Goal: Find specific page/section: Find specific page/section

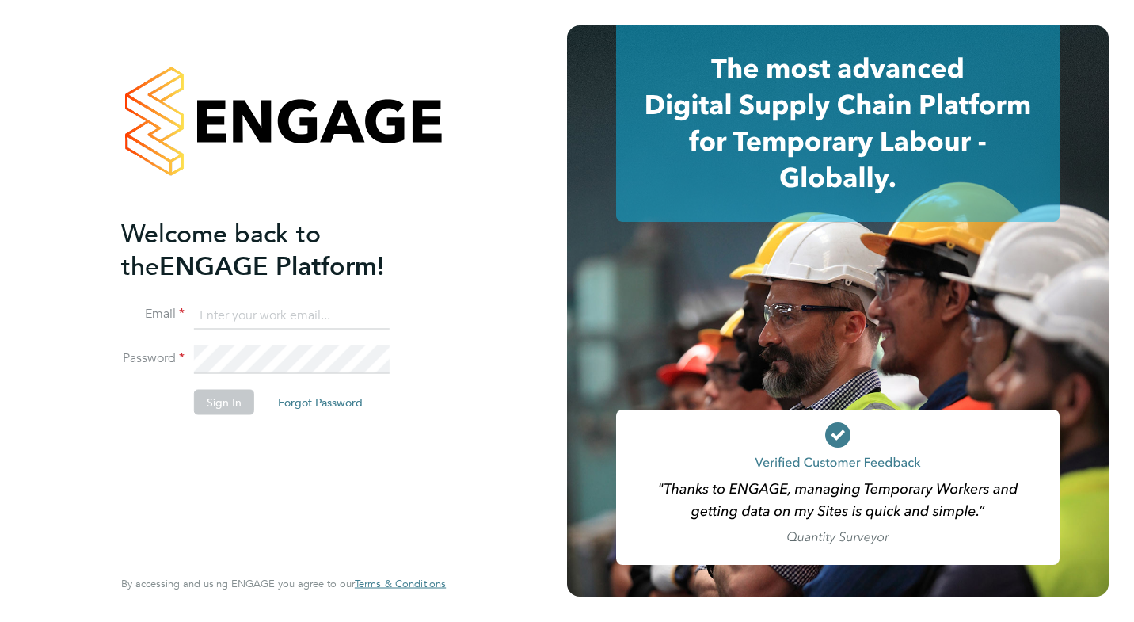
type input "donatas.jausicas@vgcgroup.co.uk"
click at [224, 398] on button "Sign In" at bounding box center [224, 401] width 60 height 25
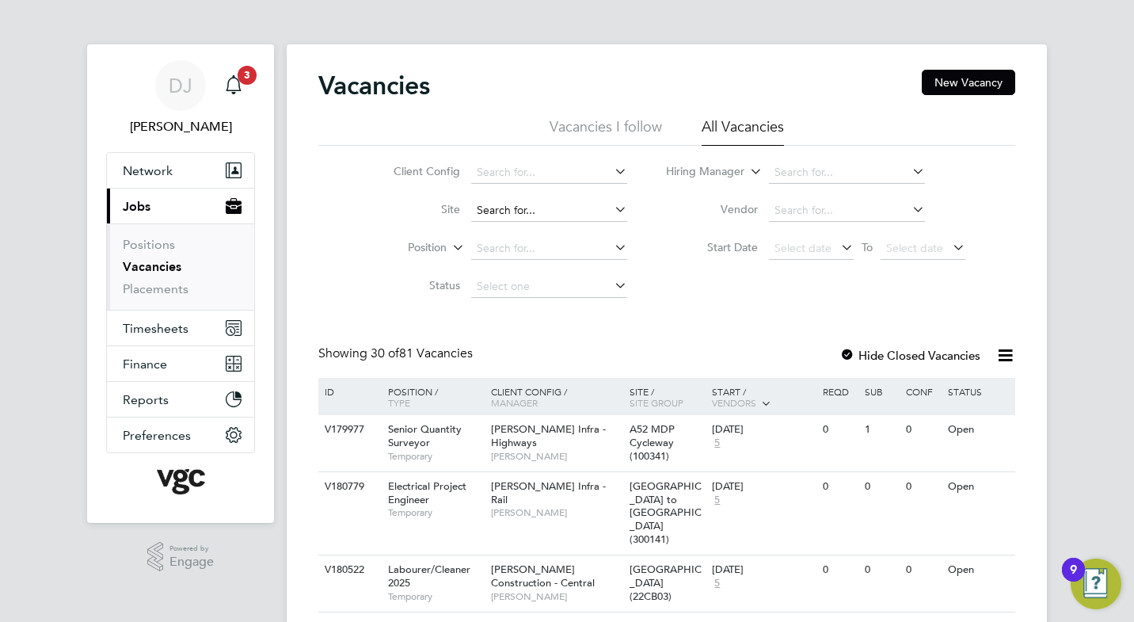
click at [508, 210] on input at bounding box center [549, 211] width 156 height 22
type input "30073003"
click at [493, 207] on input at bounding box center [549, 211] width 156 height 22
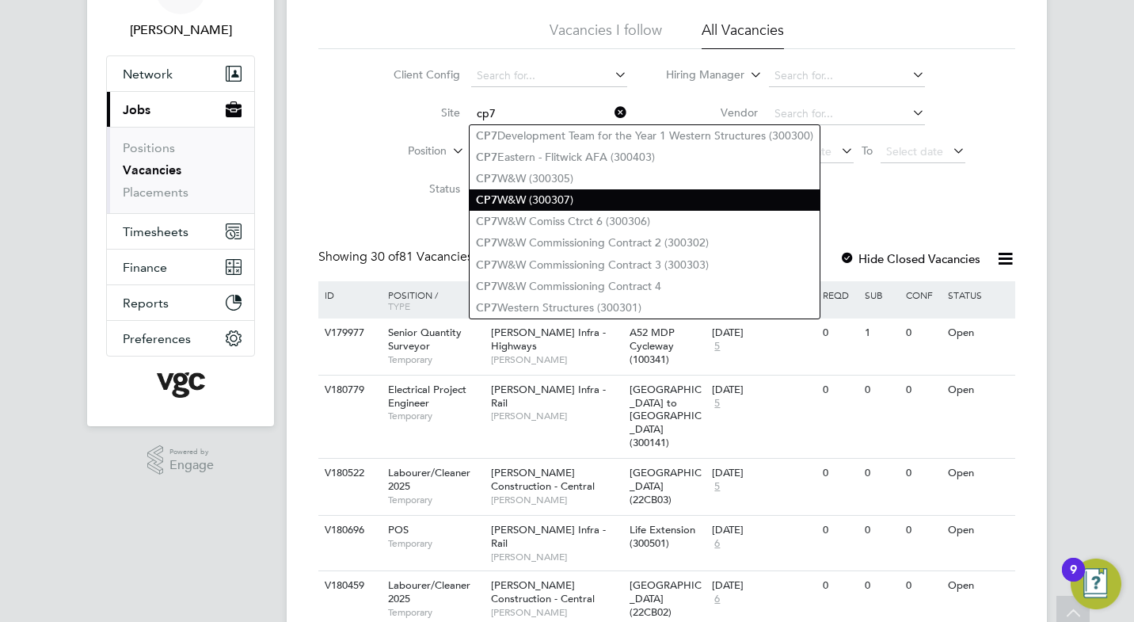
scroll to position [107, 0]
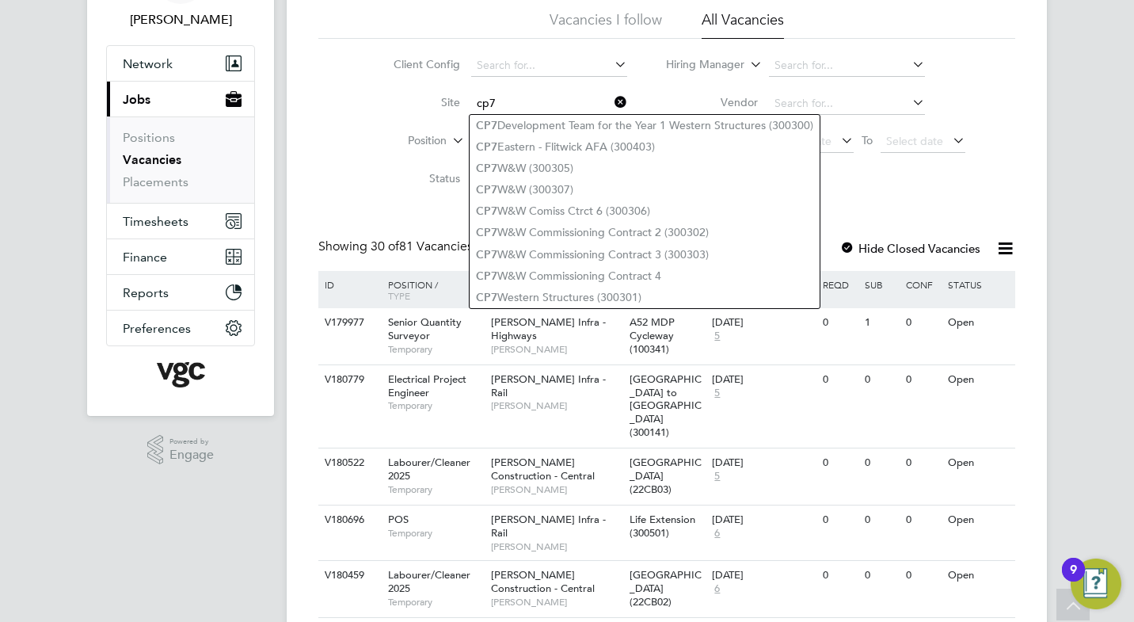
type input "cp7"
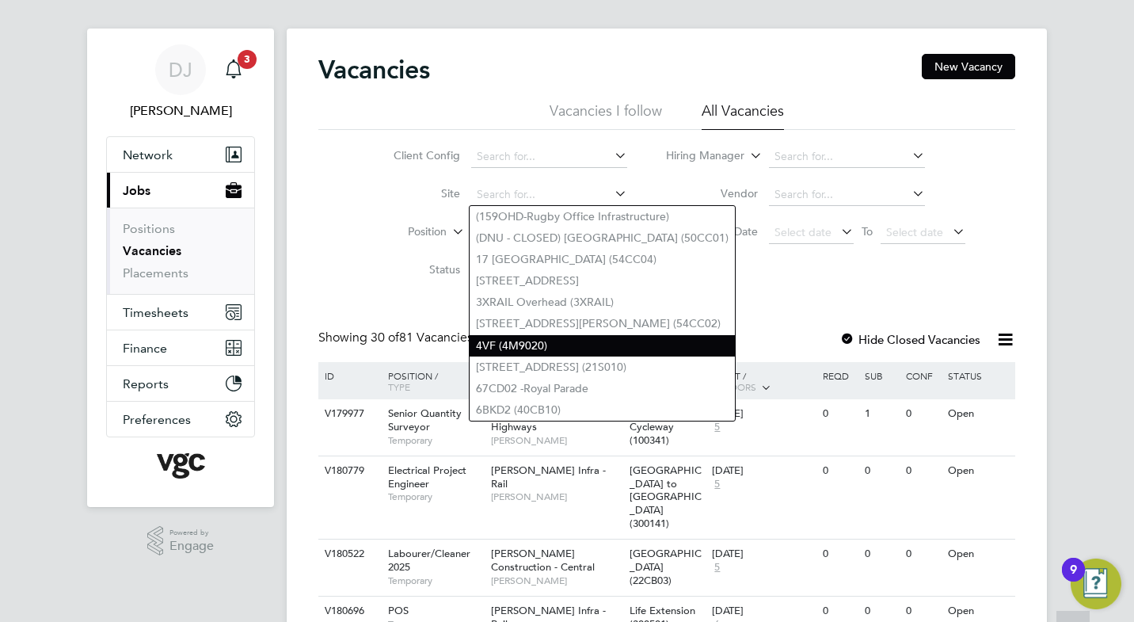
scroll to position [0, 0]
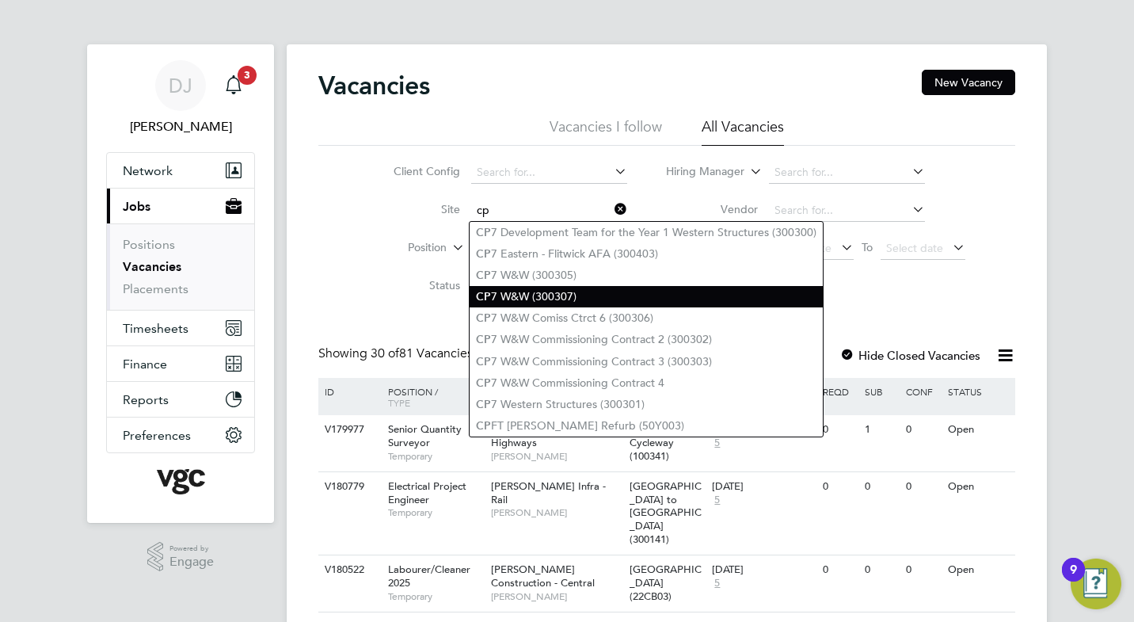
click at [504, 298] on li "CP 7 W&W (300307)" at bounding box center [645, 296] width 353 height 21
type input "CP7 W&W (300307)"
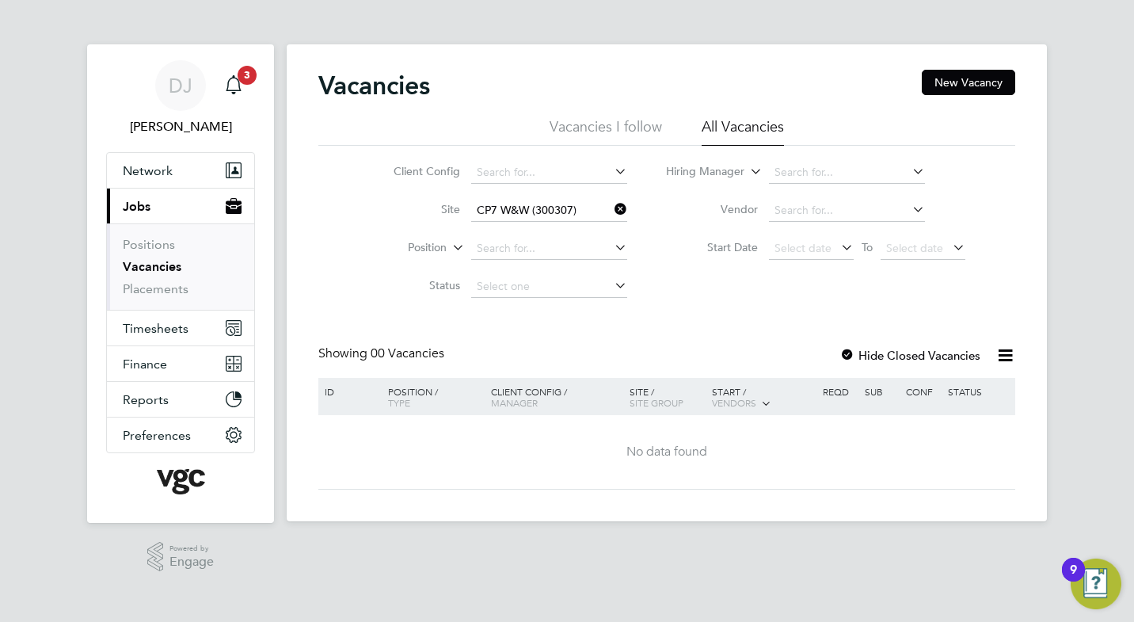
click at [530, 208] on input "CP7 W&W (300307)" at bounding box center [549, 211] width 156 height 22
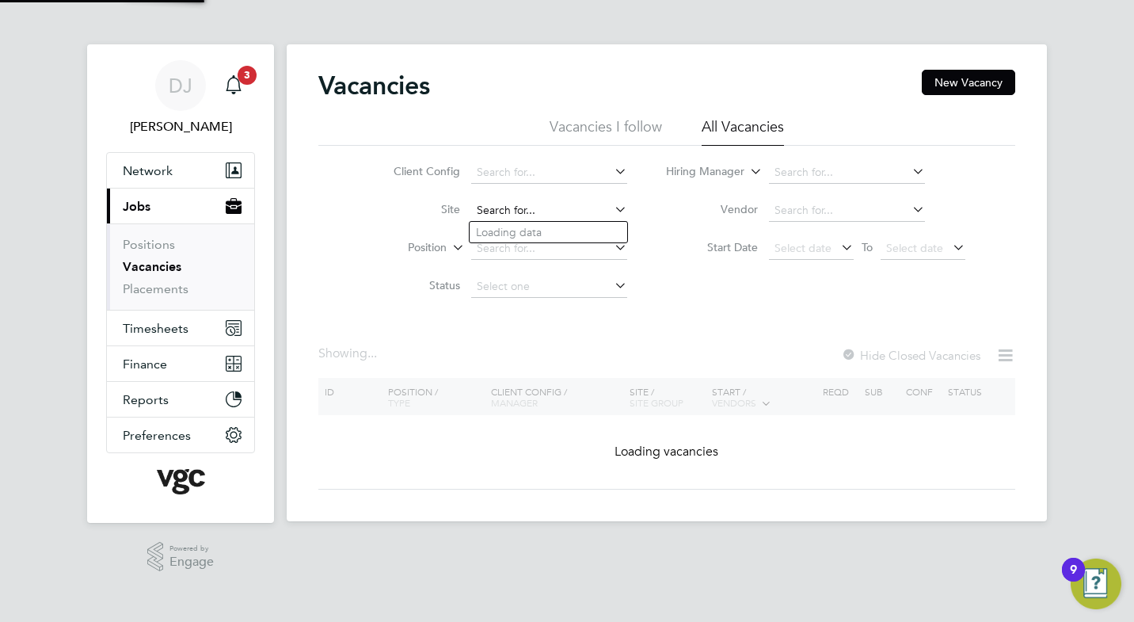
click at [530, 208] on input at bounding box center [549, 211] width 156 height 22
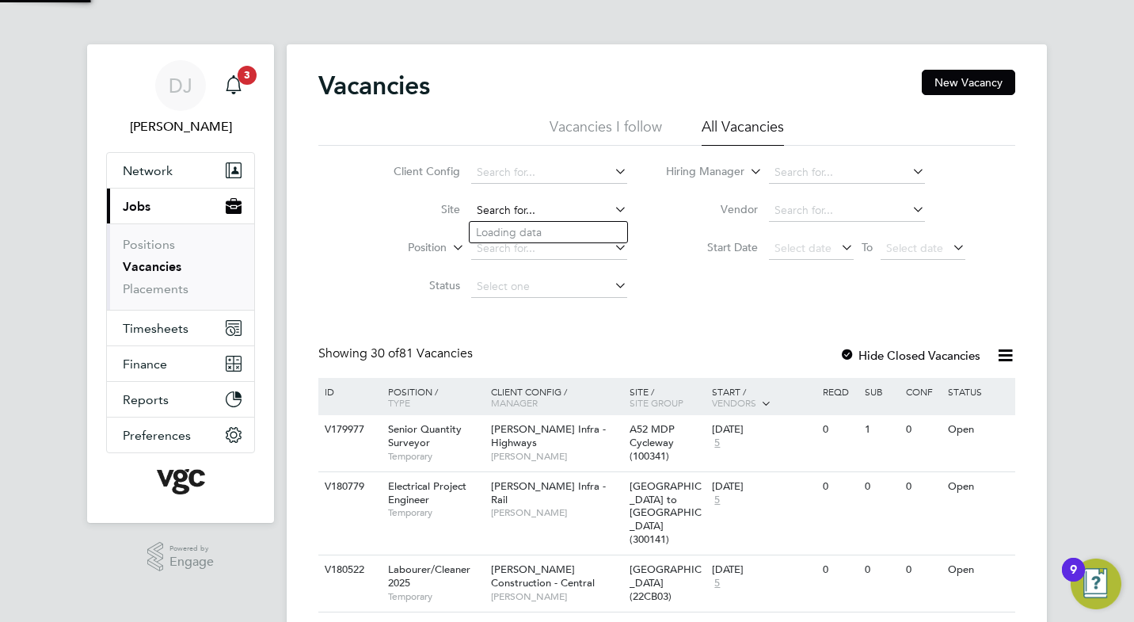
click at [504, 211] on input at bounding box center [549, 211] width 156 height 22
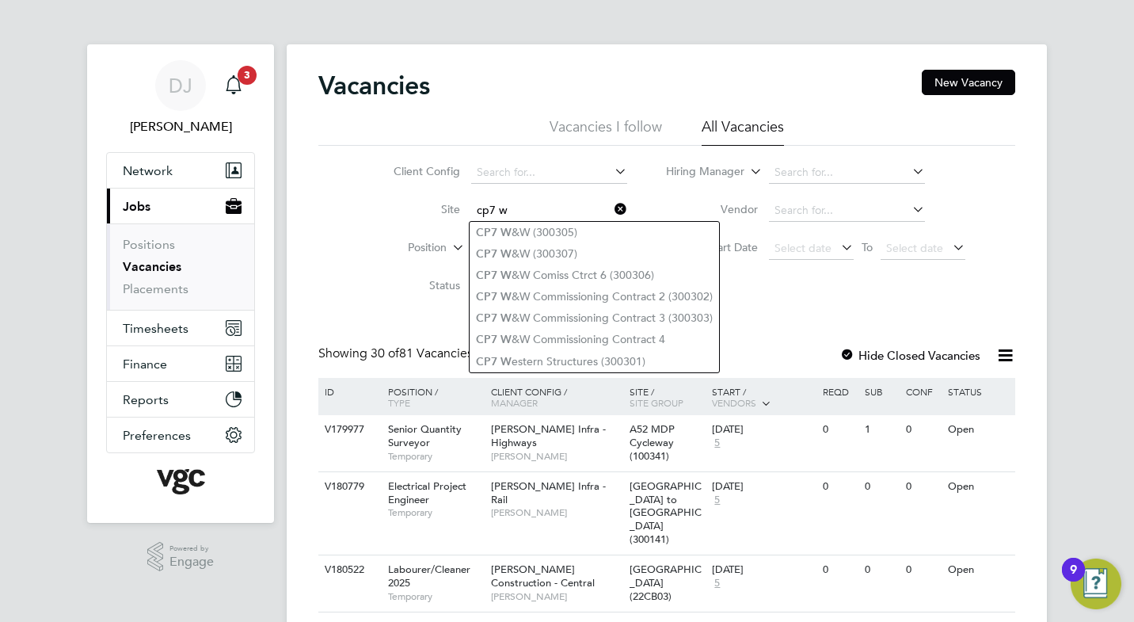
type input "cp7 w"
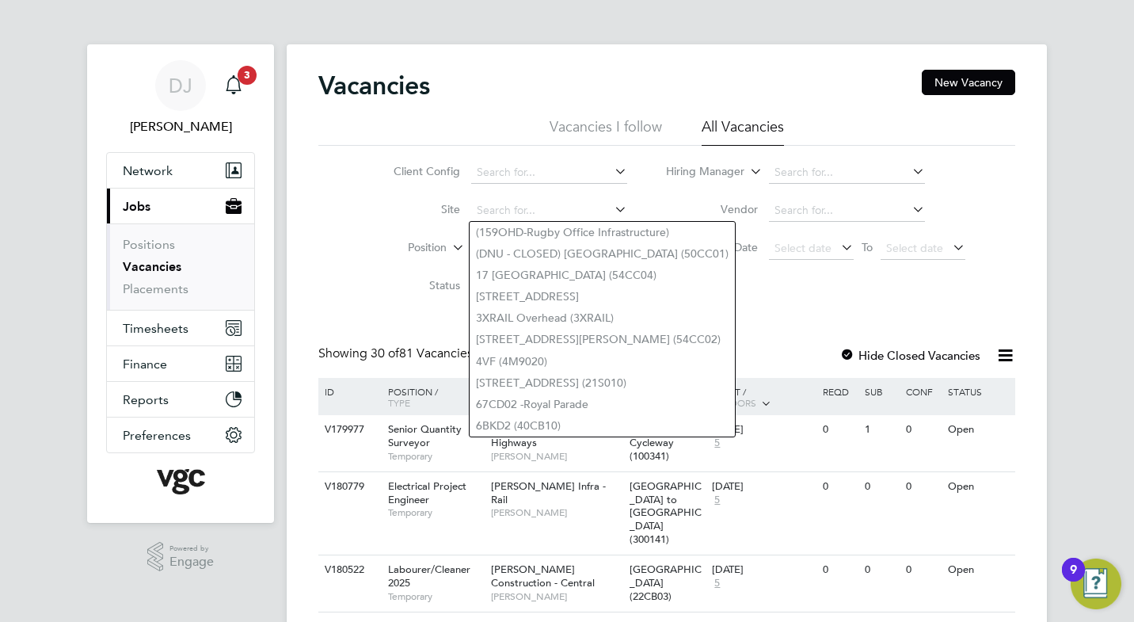
click at [329, 227] on div "Client Config Site Position Status Hiring Manager Vendor Start Date Select date…" at bounding box center [666, 226] width 697 height 160
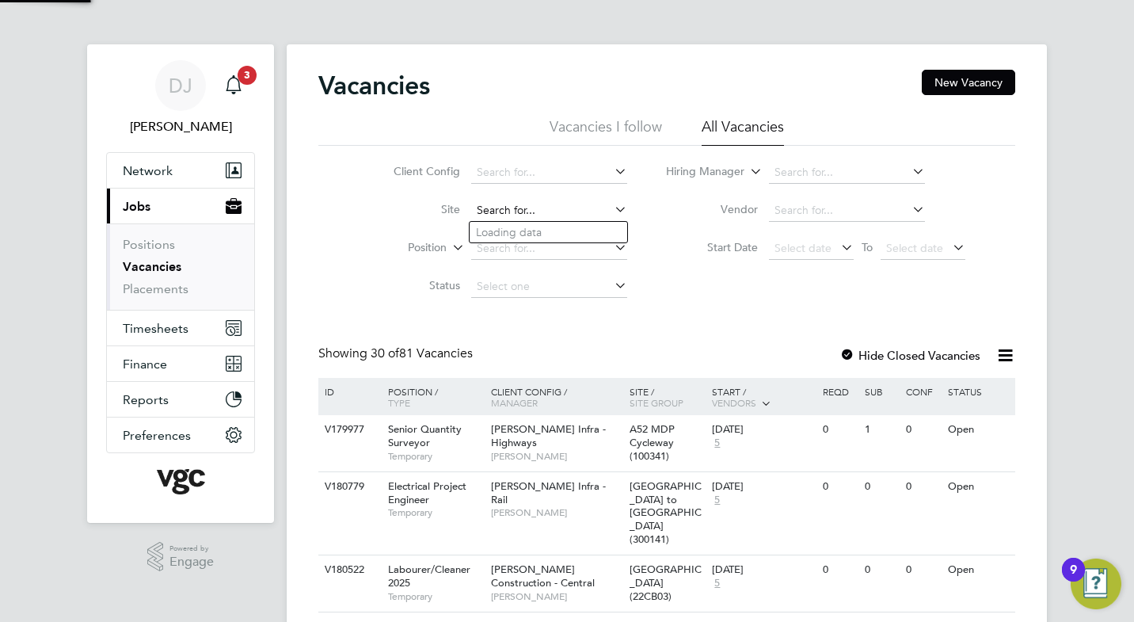
click at [498, 215] on input at bounding box center [549, 211] width 156 height 22
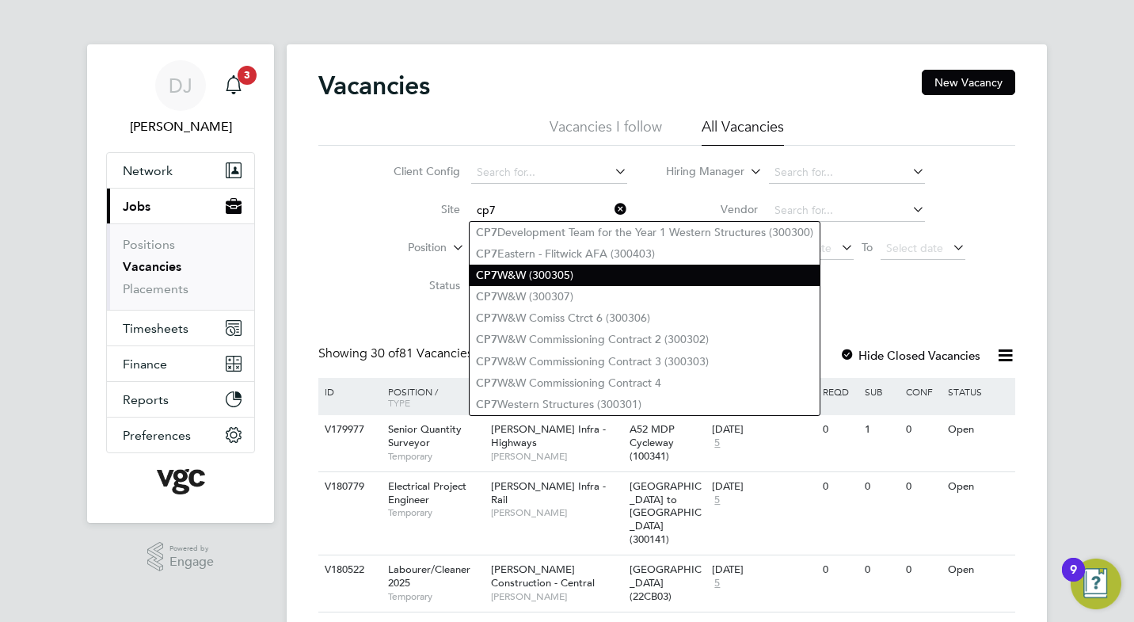
click at [530, 274] on li "CP7 W&W (300305)" at bounding box center [644, 274] width 350 height 21
type input "CP7 W&W (300305)"
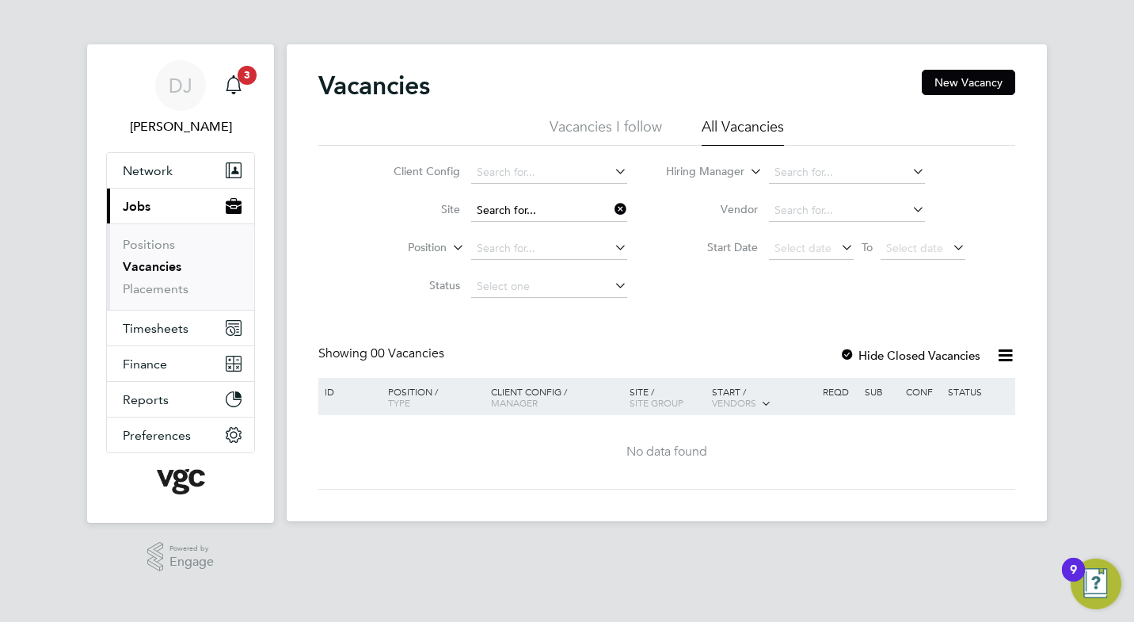
click at [510, 207] on input at bounding box center [549, 211] width 156 height 22
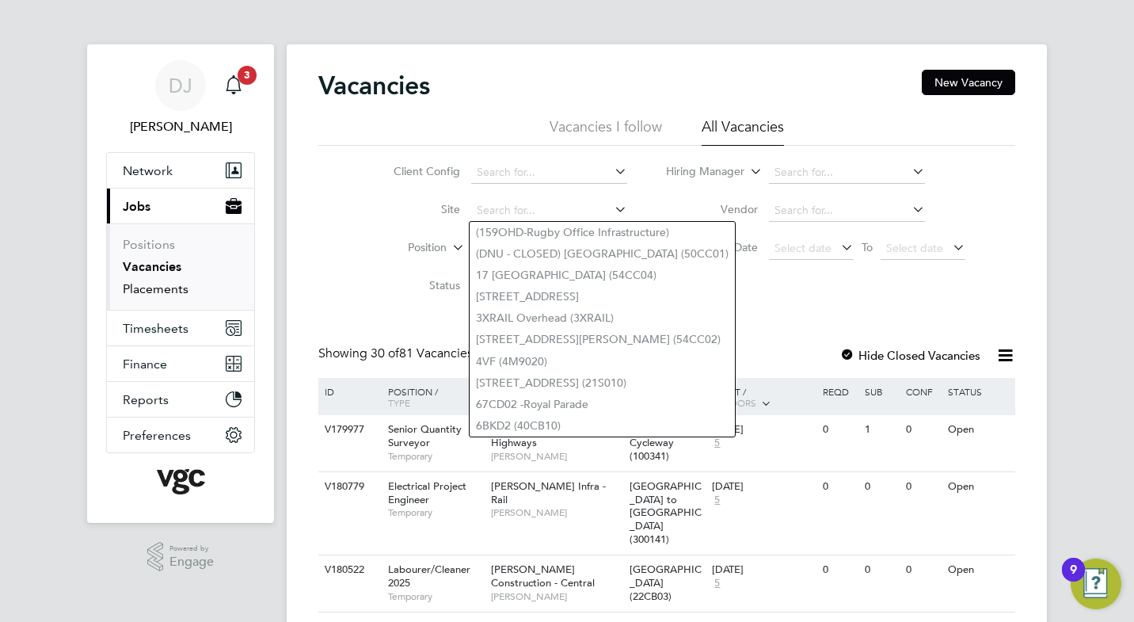
click at [171, 287] on link "Placements" at bounding box center [156, 288] width 66 height 15
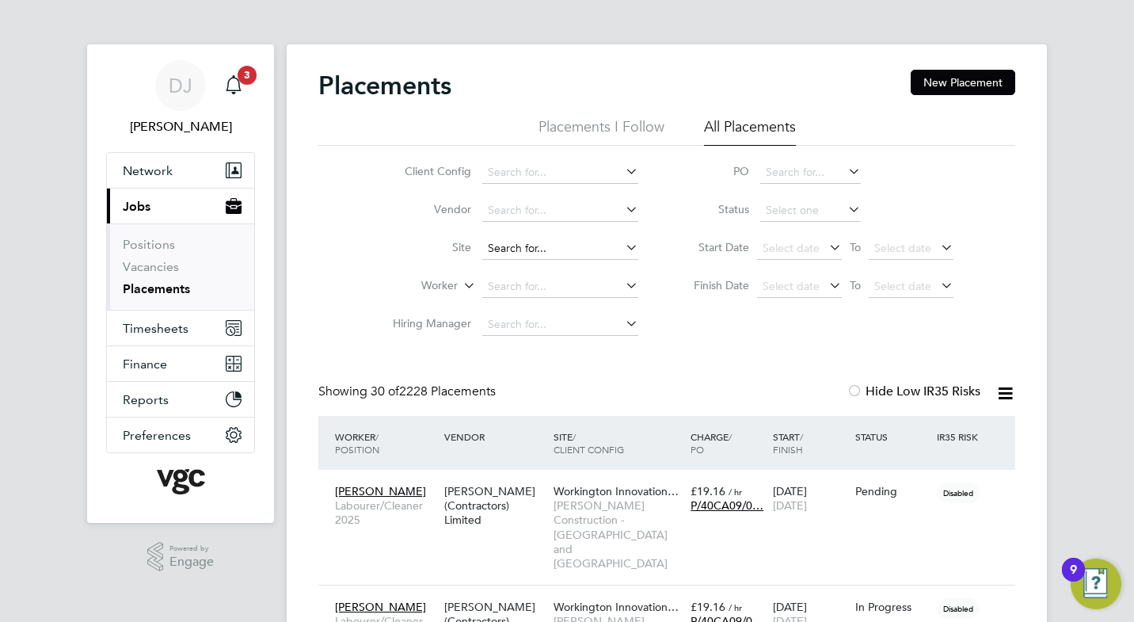
click at [503, 249] on input at bounding box center [560, 249] width 156 height 22
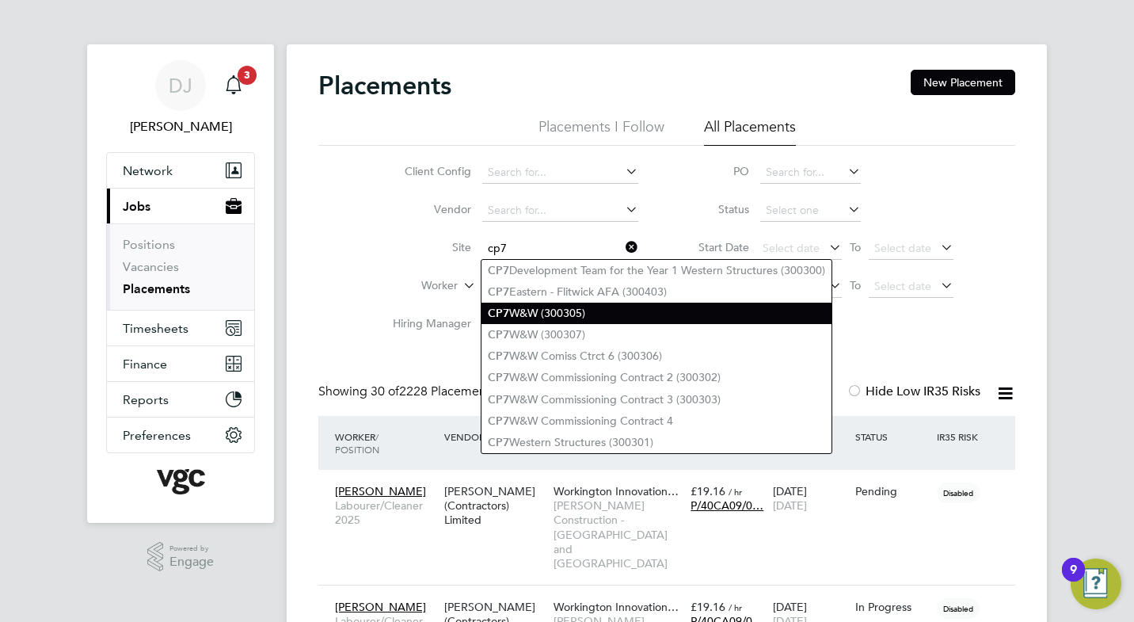
click at [548, 316] on li "CP7 W&W (300305)" at bounding box center [656, 312] width 350 height 21
type input "CP7 W&W (300305)"
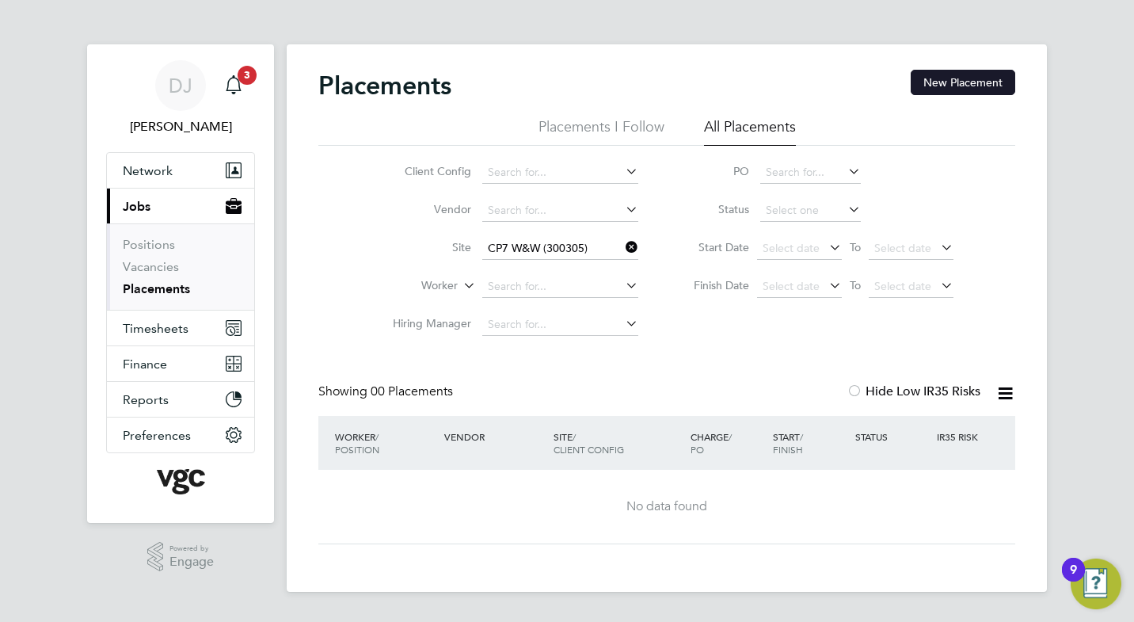
click at [963, 82] on button "New Placement" at bounding box center [962, 82] width 105 height 25
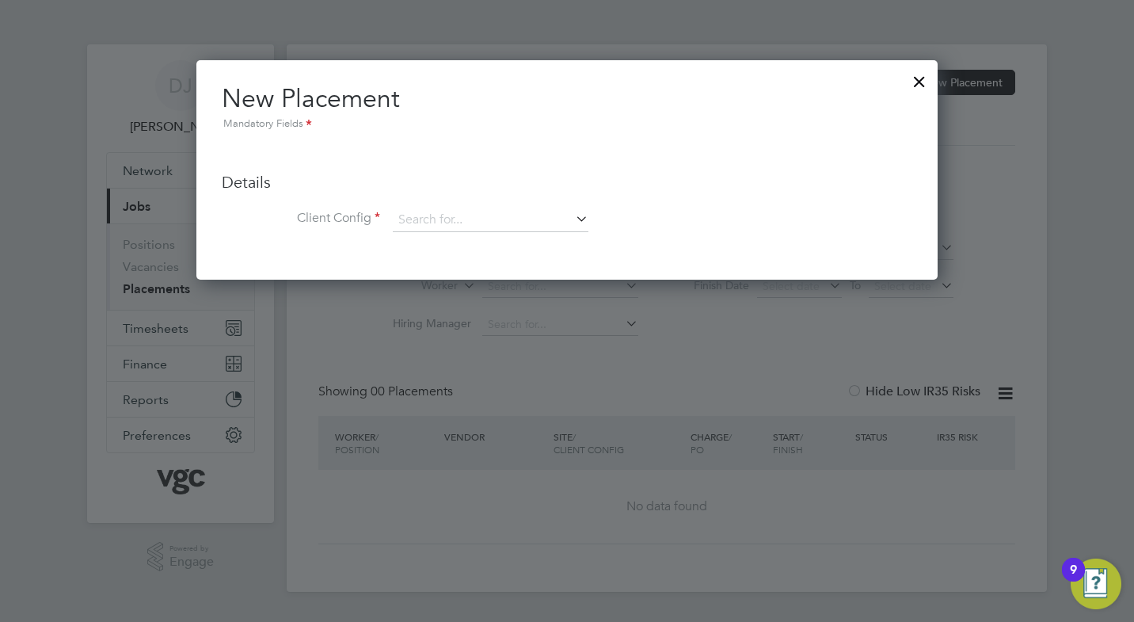
click at [572, 217] on icon at bounding box center [572, 218] width 0 height 22
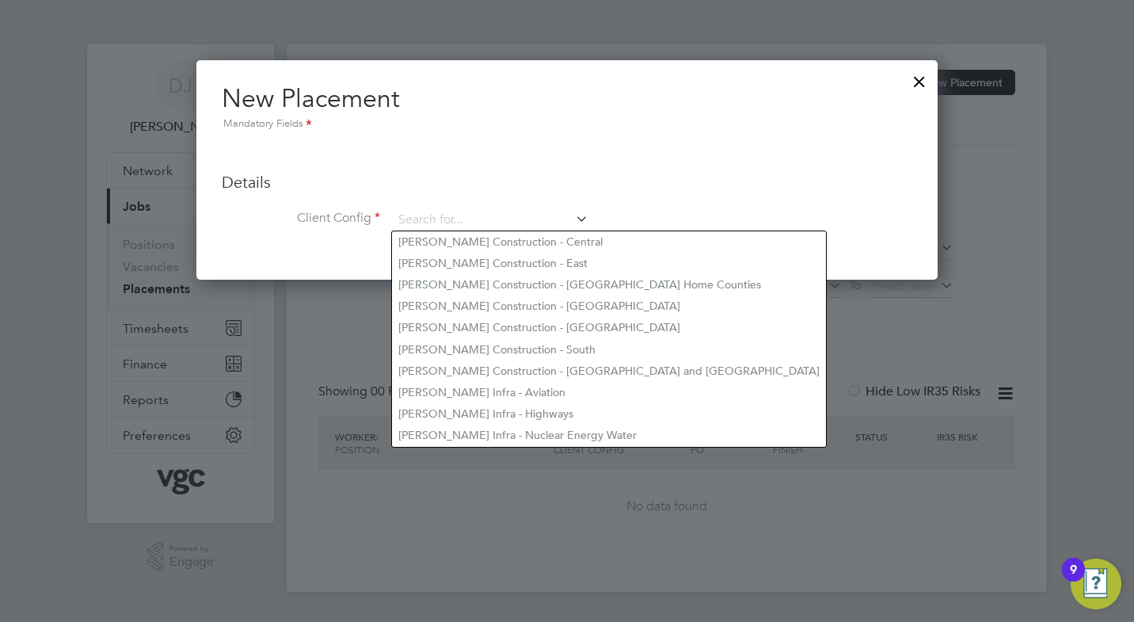
click at [916, 78] on div at bounding box center [919, 77] width 29 height 29
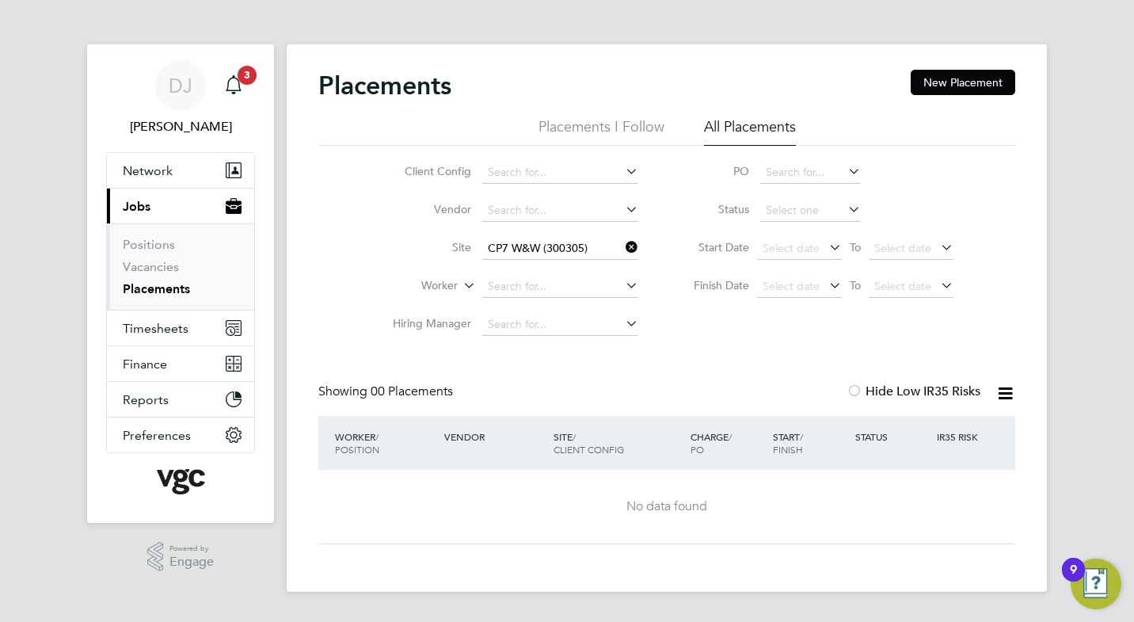
click at [531, 250] on input "CP7 W&W (300305)" at bounding box center [560, 249] width 156 height 22
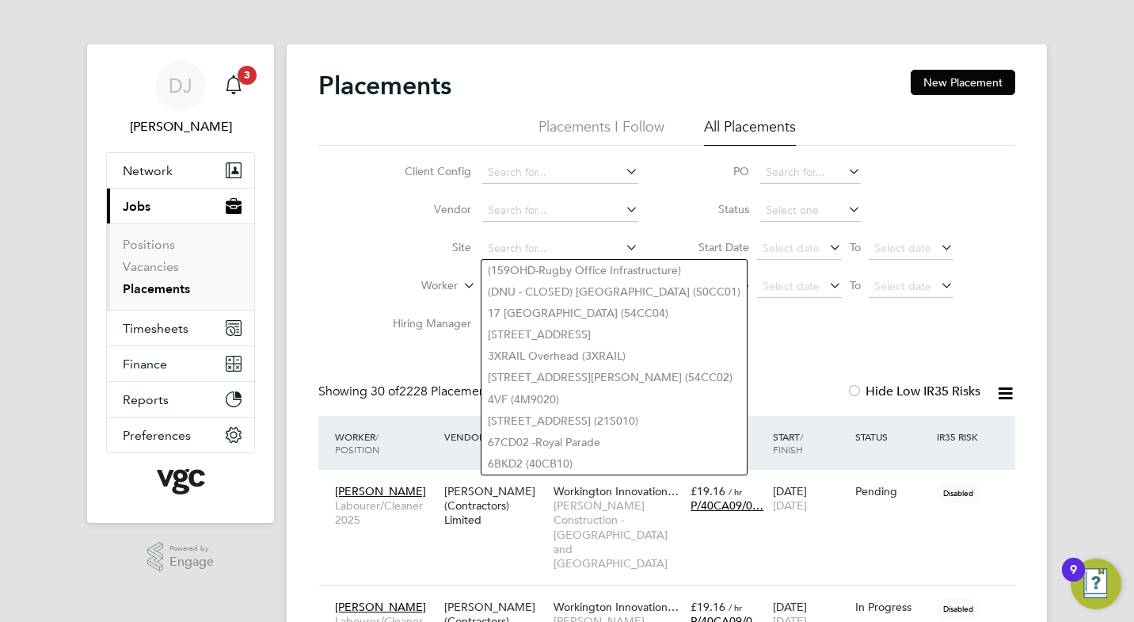
click at [341, 309] on div "Client Config Vendor Site Worker Hiring Manager PO Status Start Date Select dat…" at bounding box center [666, 245] width 697 height 198
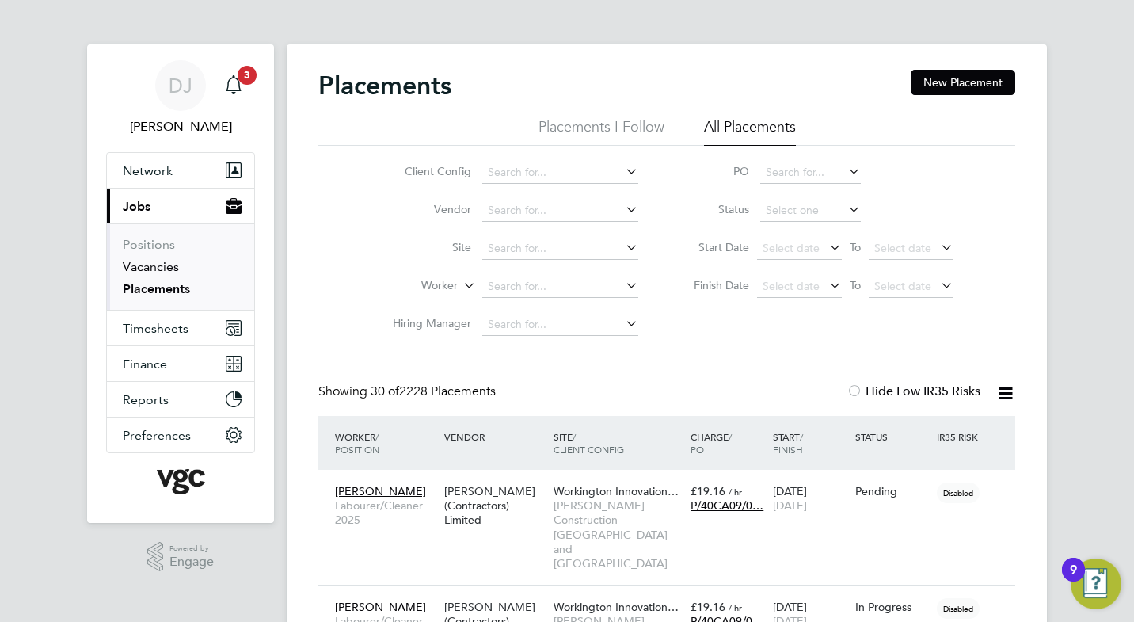
click at [153, 265] on link "Vacancies" at bounding box center [151, 266] width 56 height 15
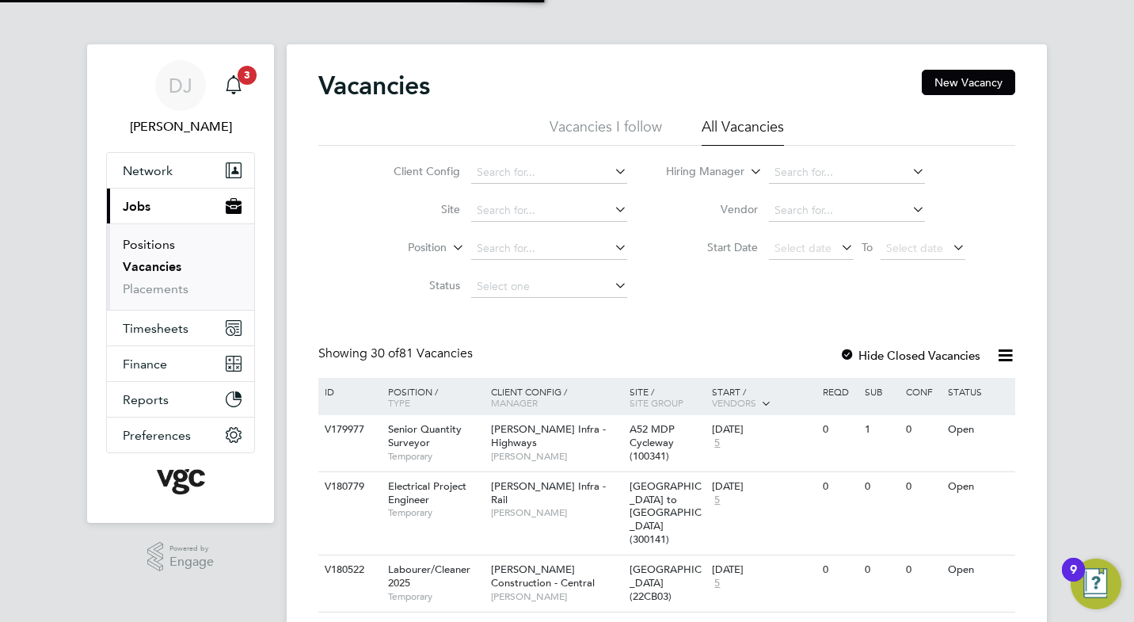
click at [136, 249] on link "Positions" at bounding box center [149, 244] width 52 height 15
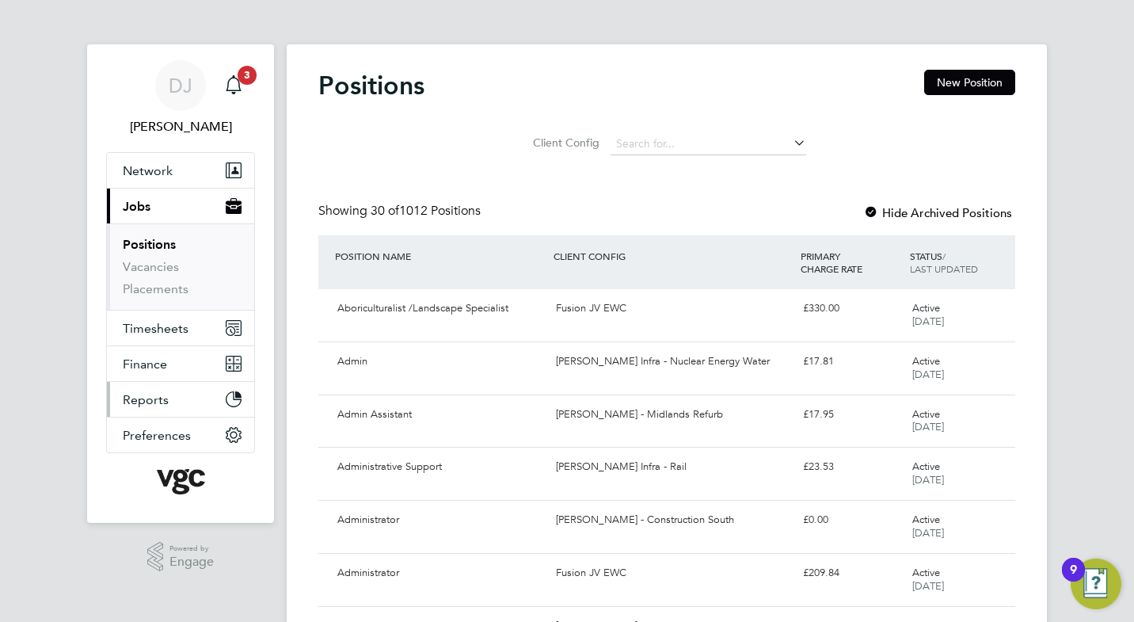
click at [155, 402] on span "Reports" at bounding box center [146, 399] width 46 height 15
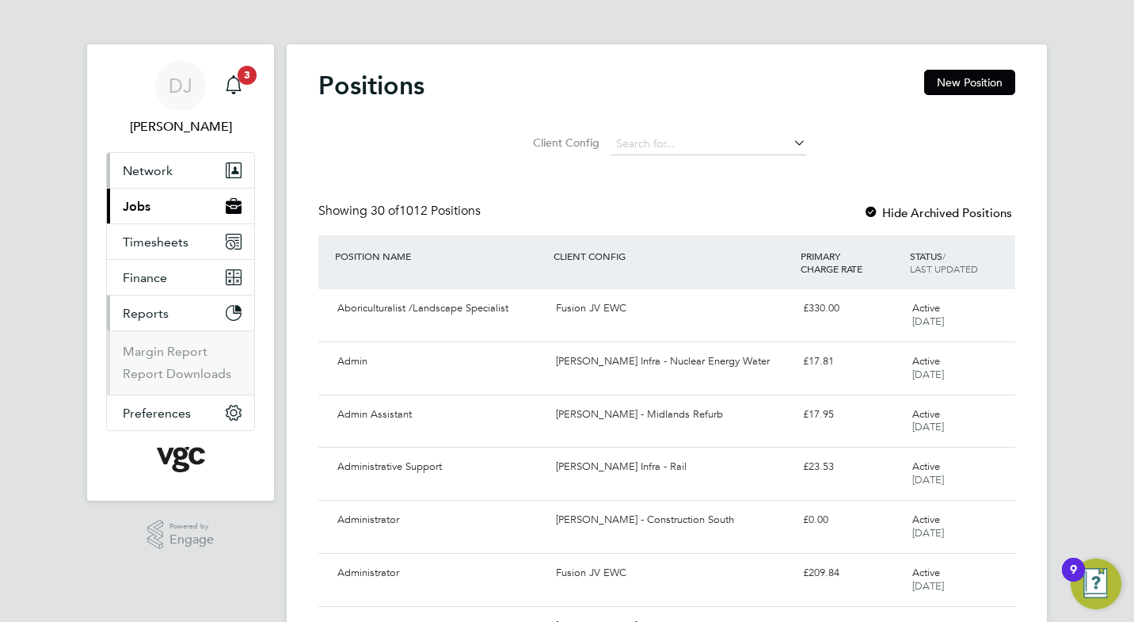
click at [163, 163] on span "Network" at bounding box center [148, 170] width 50 height 15
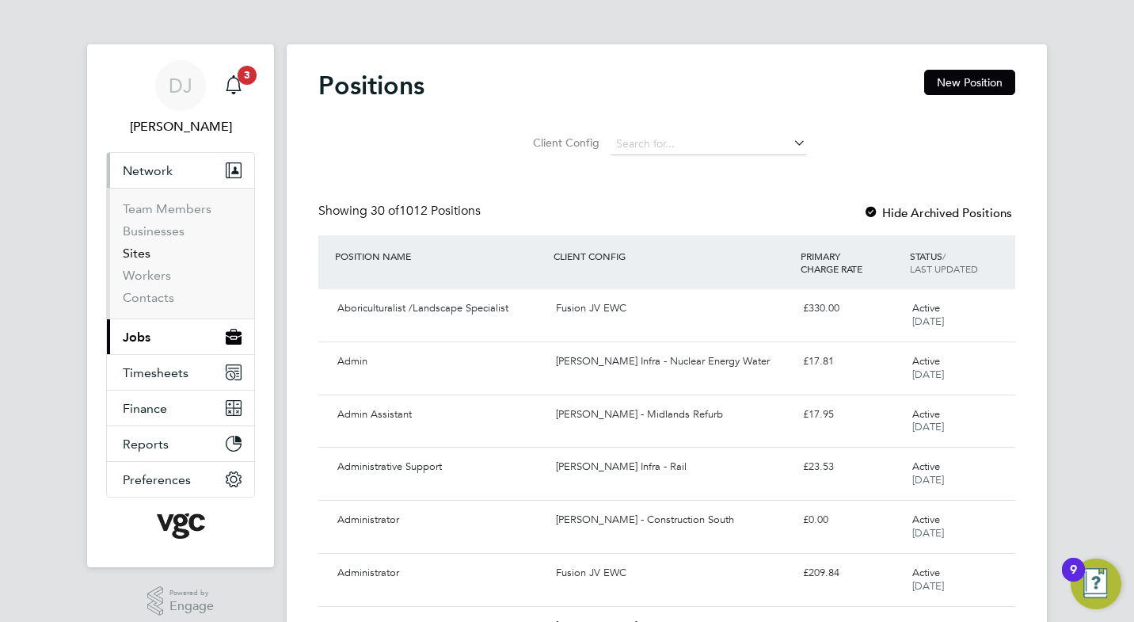
click at [143, 257] on link "Sites" at bounding box center [137, 252] width 28 height 15
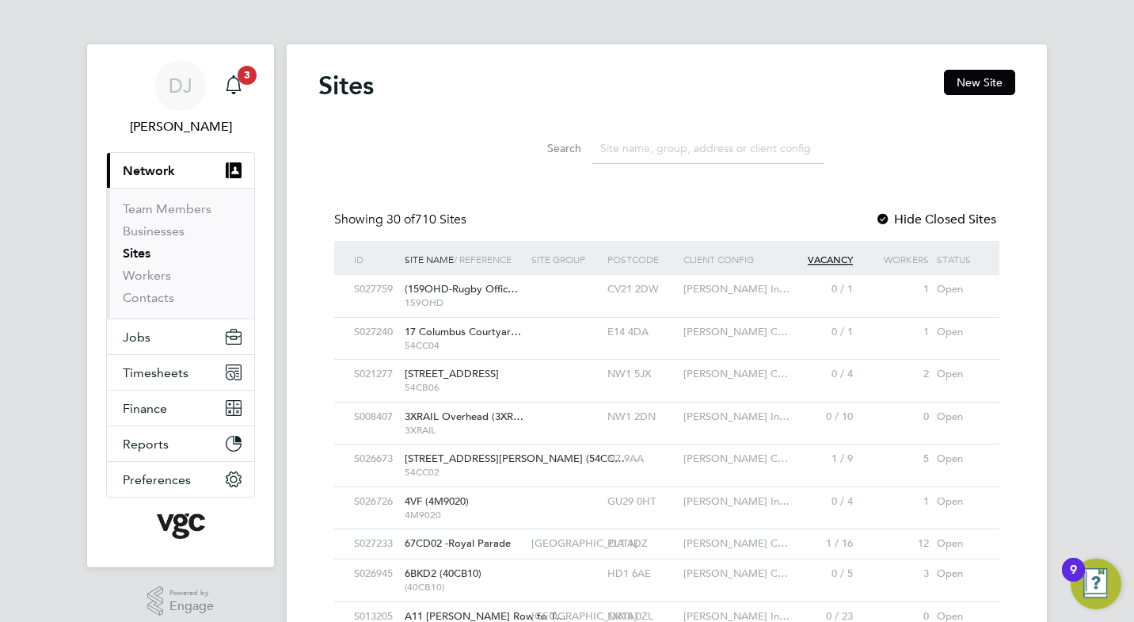
click at [625, 156] on input at bounding box center [707, 148] width 231 height 31
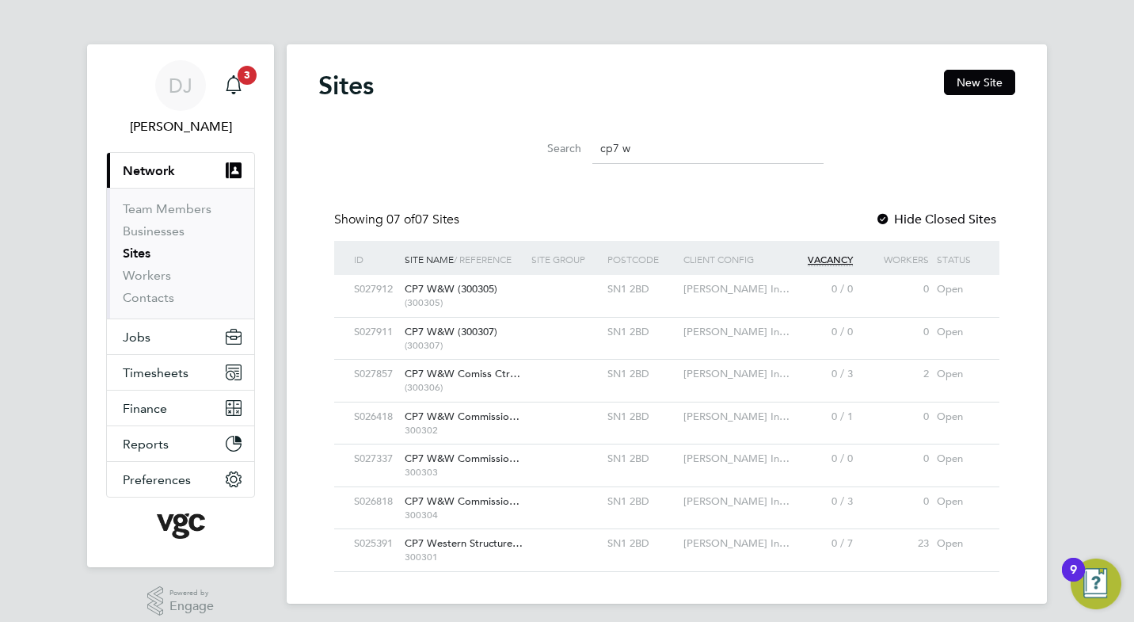
type input "cp7 w"
click at [453, 330] on span "CP7 W&W (300307)" at bounding box center [451, 331] width 93 height 13
click at [465, 333] on span "CP7 W&W (300307)" at bounding box center [451, 331] width 93 height 13
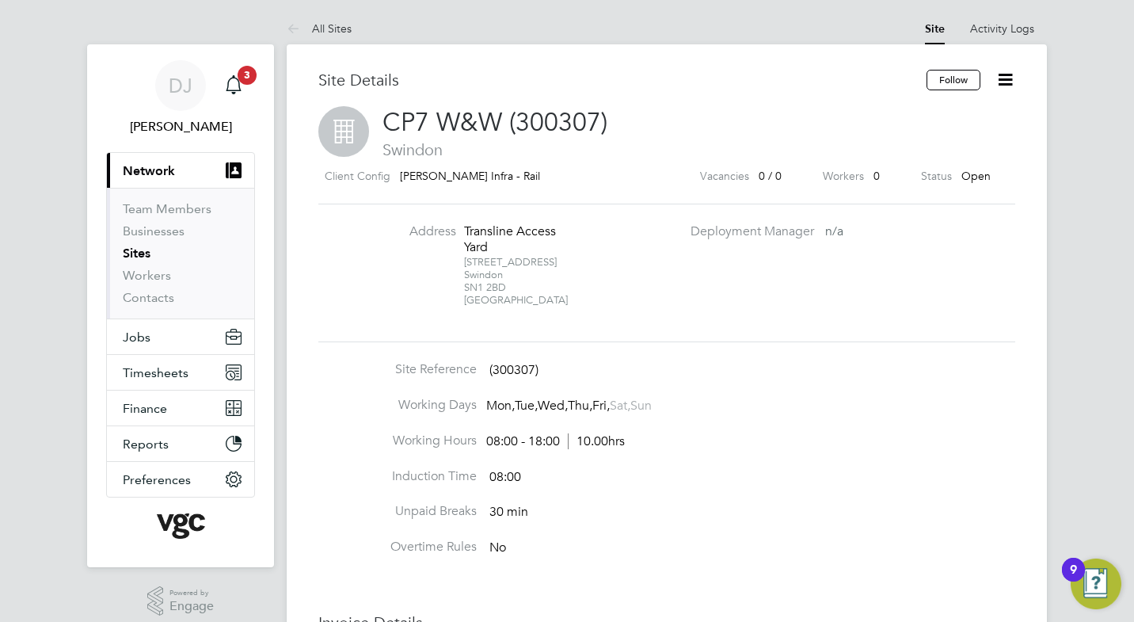
drag, startPoint x: 383, startPoint y: 120, endPoint x: 569, endPoint y: 176, distance: 194.4
click at [569, 176] on div "Site Details Follow CP7 W&W (300307) Swindon Client Config Morgan Sindall Infra…" at bounding box center [666, 551] width 697 height 963
copy div "CP7 W&W (300307) Swindon Client Config Morgan Sindall Infra - Rail"
click at [561, 152] on span "Swindon" at bounding box center [666, 149] width 697 height 21
drag, startPoint x: 515, startPoint y: 121, endPoint x: 595, endPoint y: 122, distance: 80.0
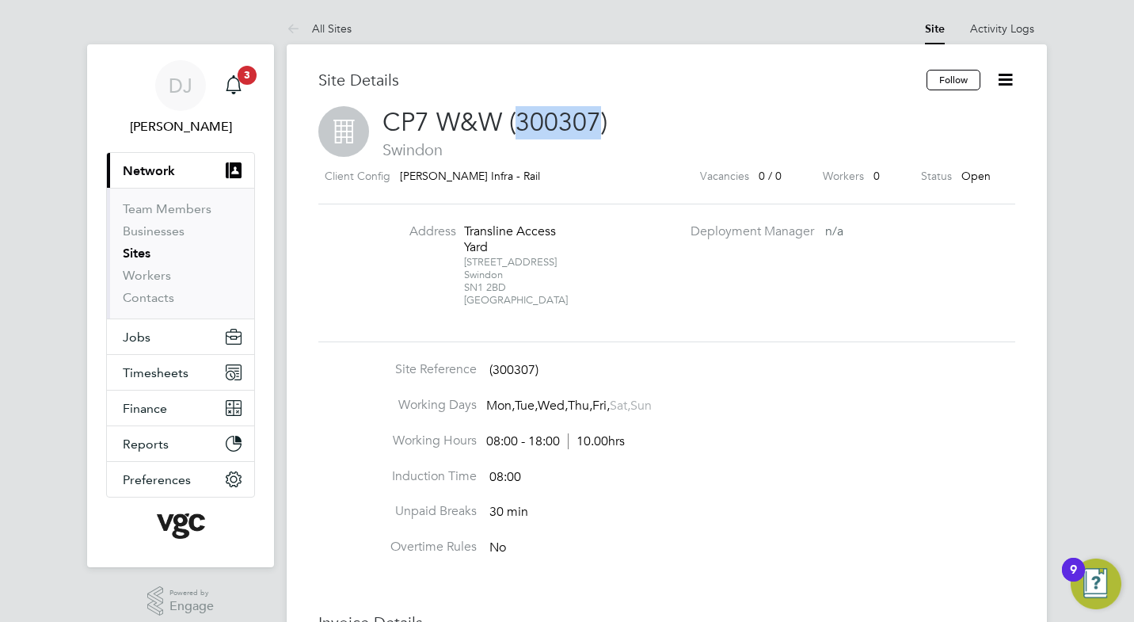
click at [595, 122] on span "CP7 W&W (300307)" at bounding box center [494, 122] width 225 height 31
copy span "300307"
